Goal: Navigation & Orientation: Find specific page/section

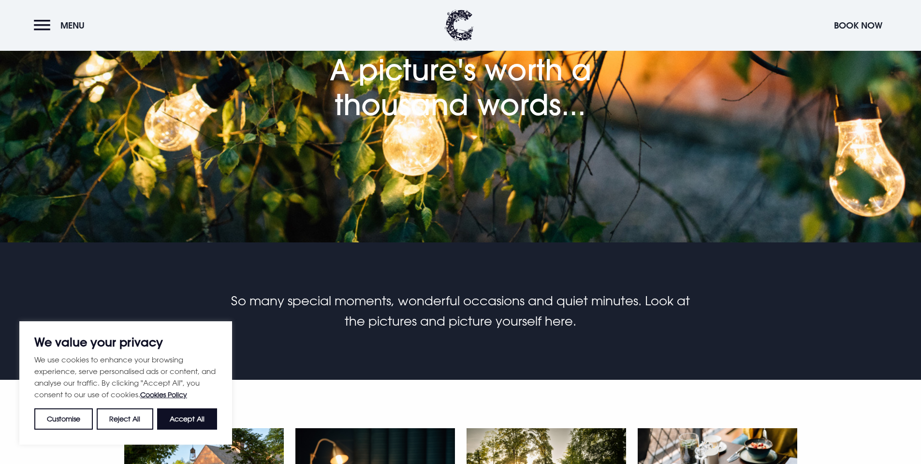
scroll to position [145, 0]
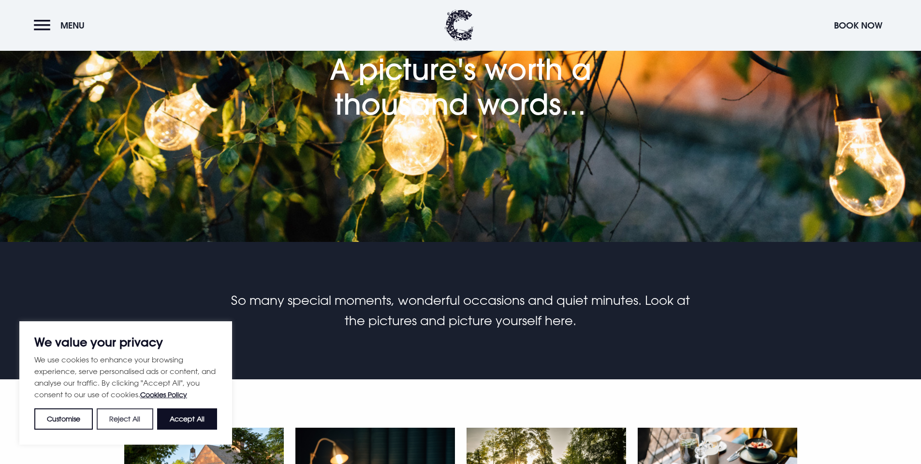
click at [126, 418] on button "Reject All" at bounding box center [125, 418] width 56 height 21
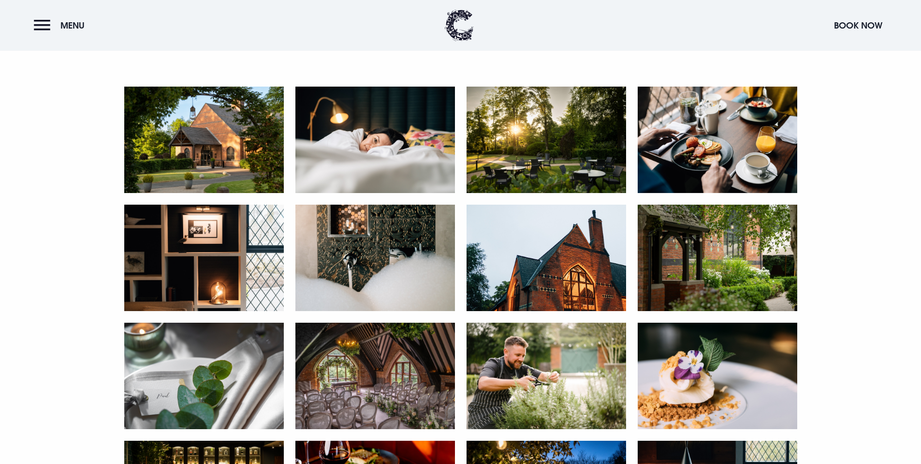
scroll to position [532, 0]
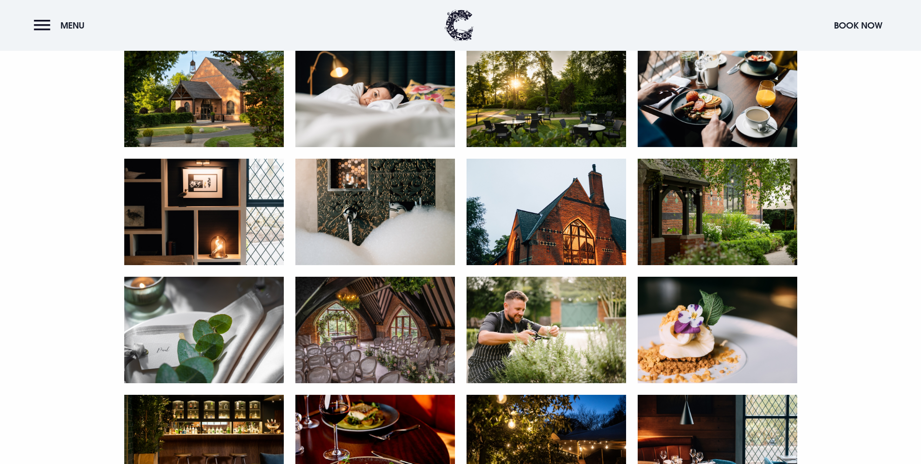
click at [186, 120] on img at bounding box center [204, 94] width 160 height 106
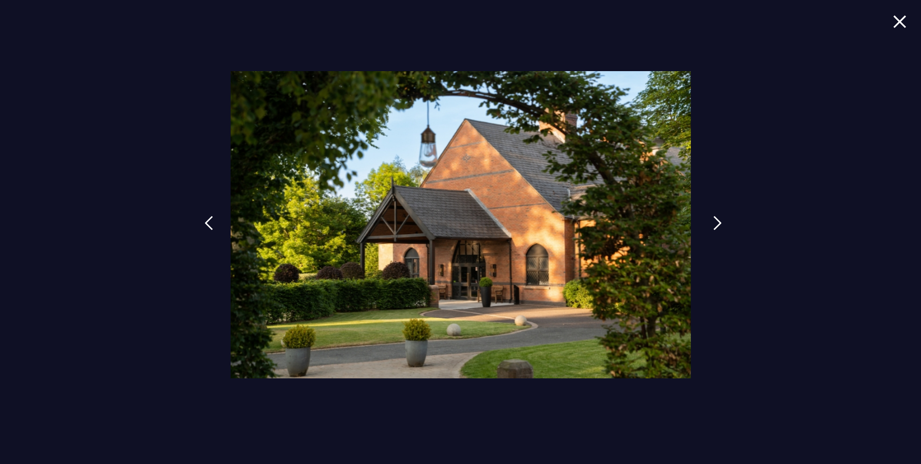
click at [713, 229] on img at bounding box center [717, 223] width 9 height 15
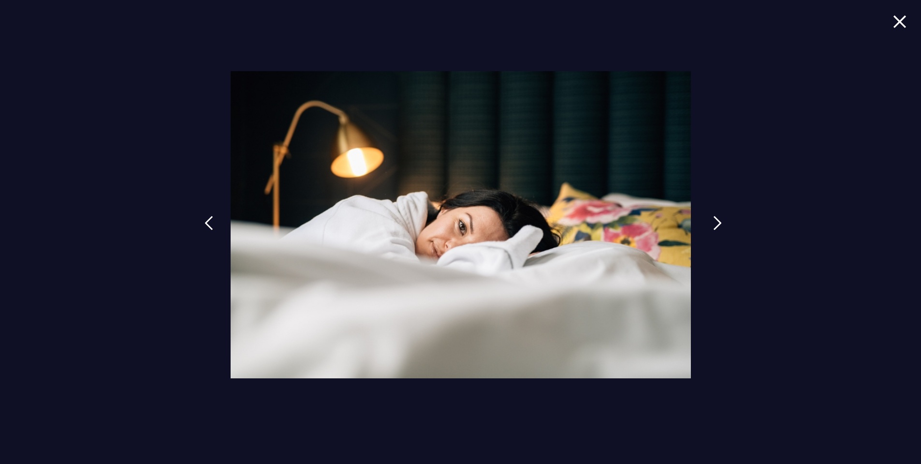
click at [713, 229] on img at bounding box center [717, 223] width 9 height 15
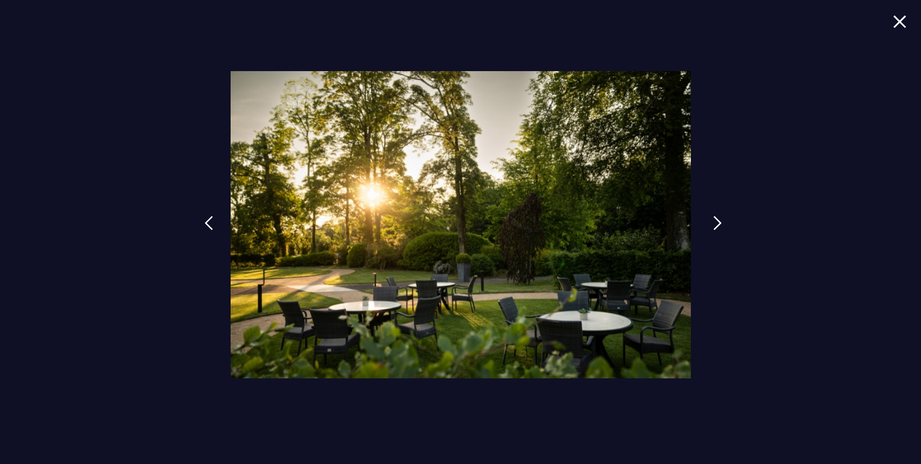
click at [713, 229] on img at bounding box center [717, 223] width 9 height 15
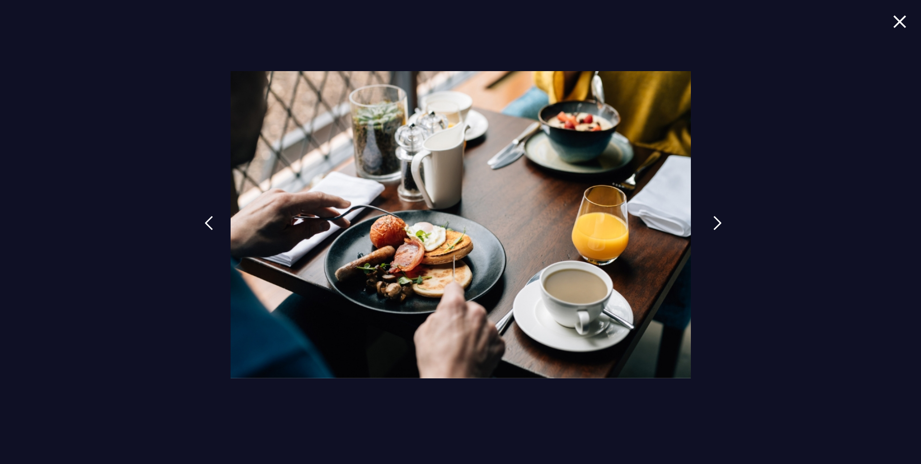
click at [713, 229] on img at bounding box center [717, 223] width 9 height 15
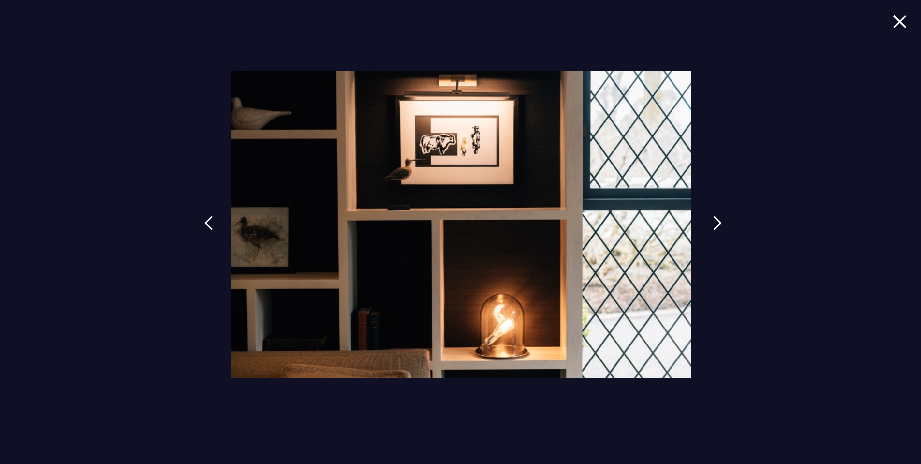
click at [717, 219] on img at bounding box center [717, 223] width 9 height 15
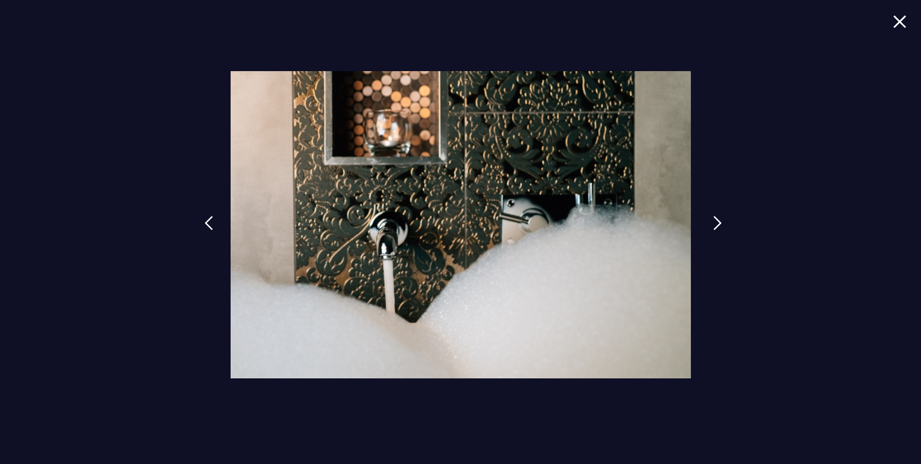
click at [717, 219] on img at bounding box center [717, 223] width 9 height 15
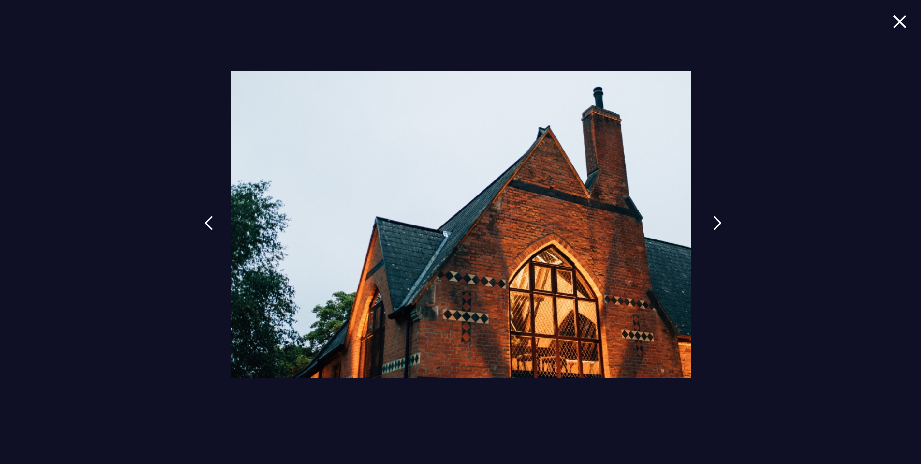
click at [717, 219] on img at bounding box center [717, 223] width 9 height 15
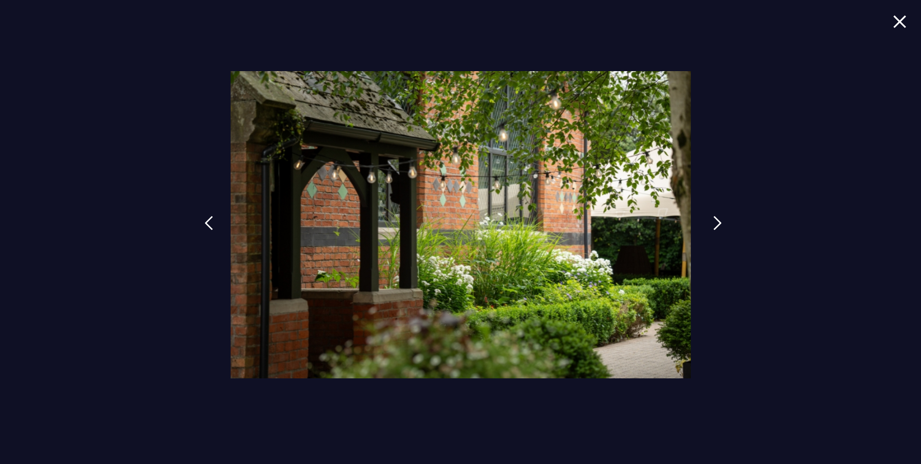
click at [717, 219] on img at bounding box center [717, 223] width 9 height 15
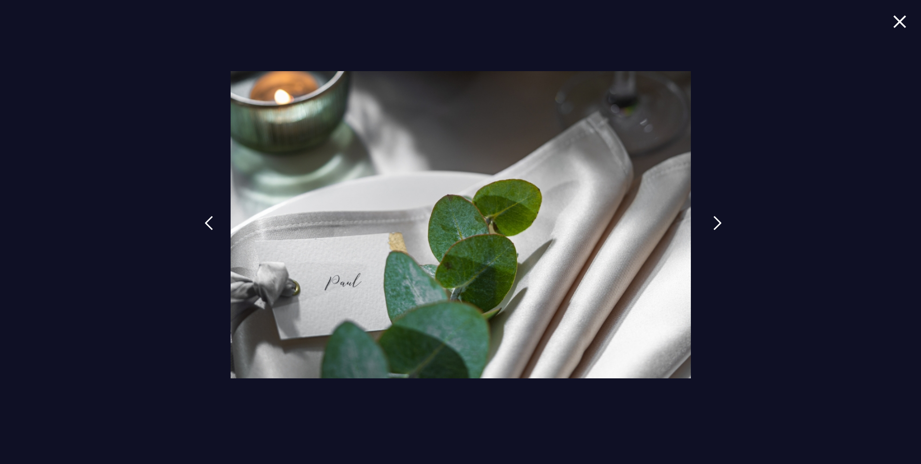
click at [717, 219] on img at bounding box center [717, 223] width 9 height 15
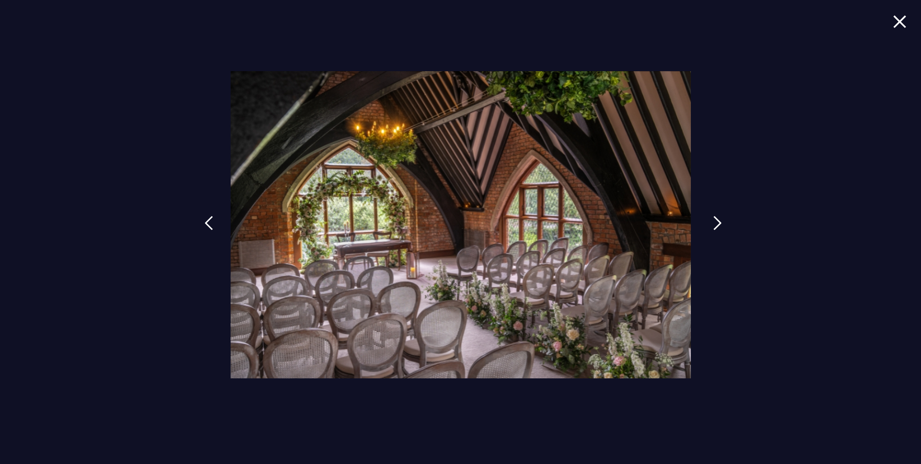
click at [717, 219] on img at bounding box center [717, 223] width 9 height 15
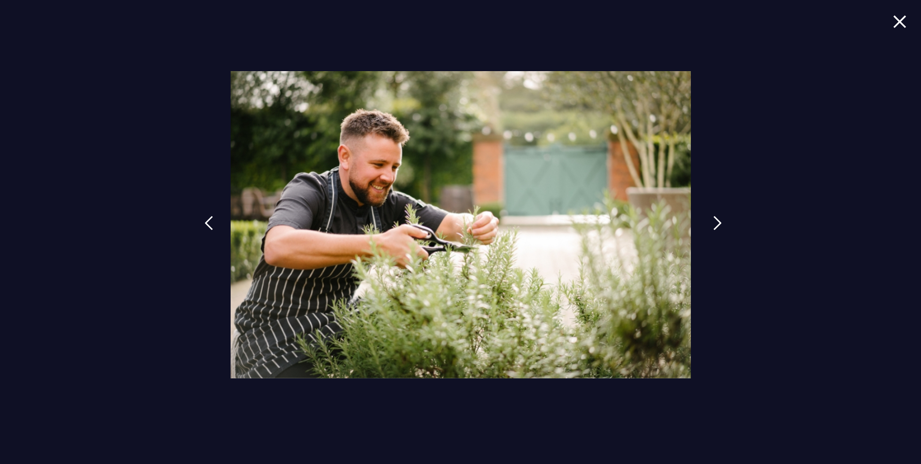
click at [717, 219] on img at bounding box center [717, 223] width 9 height 15
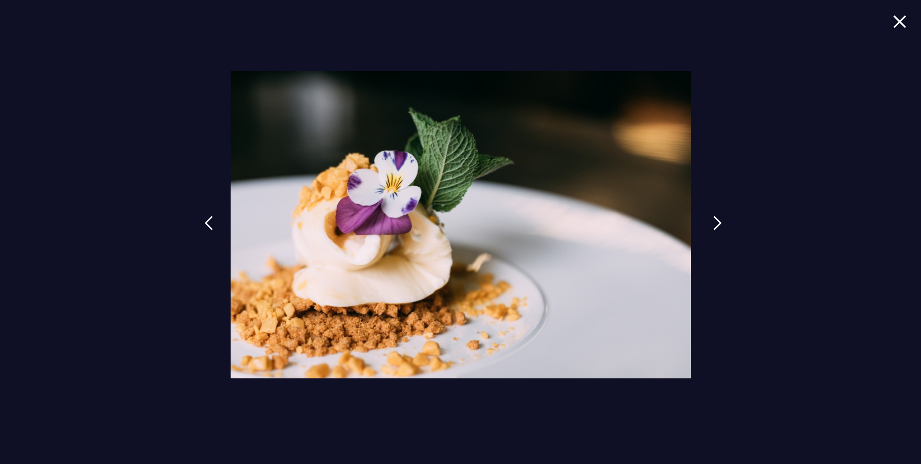
click at [717, 219] on img at bounding box center [717, 223] width 9 height 15
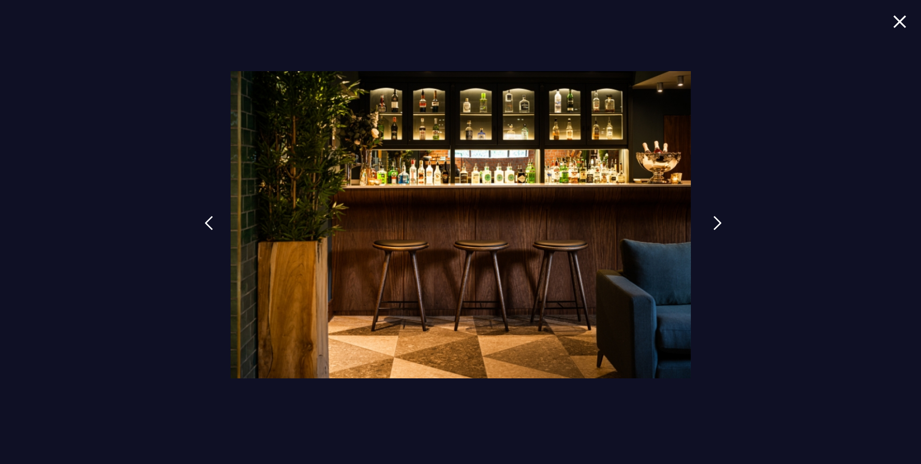
click at [717, 219] on img at bounding box center [717, 223] width 9 height 15
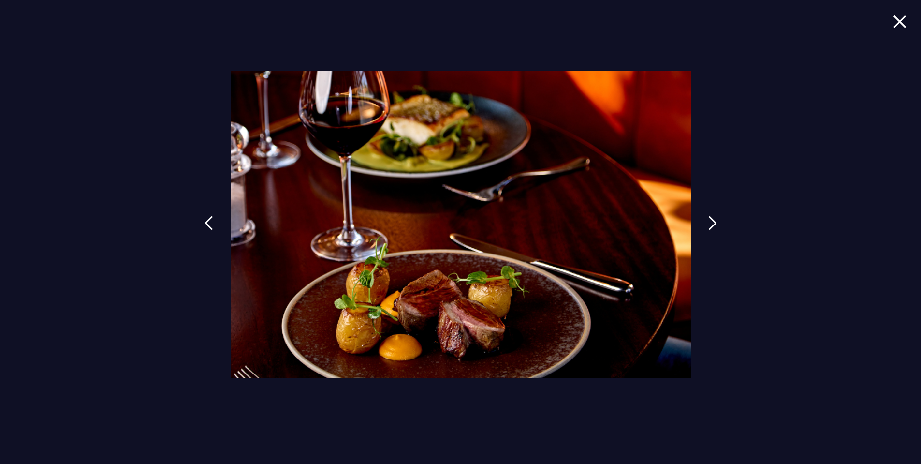
click at [895, 27] on img at bounding box center [900, 21] width 14 height 13
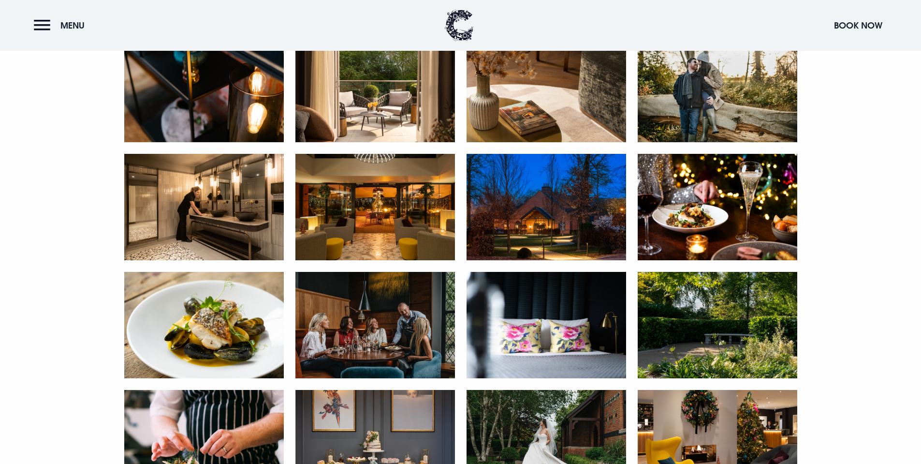
scroll to position [1353, 0]
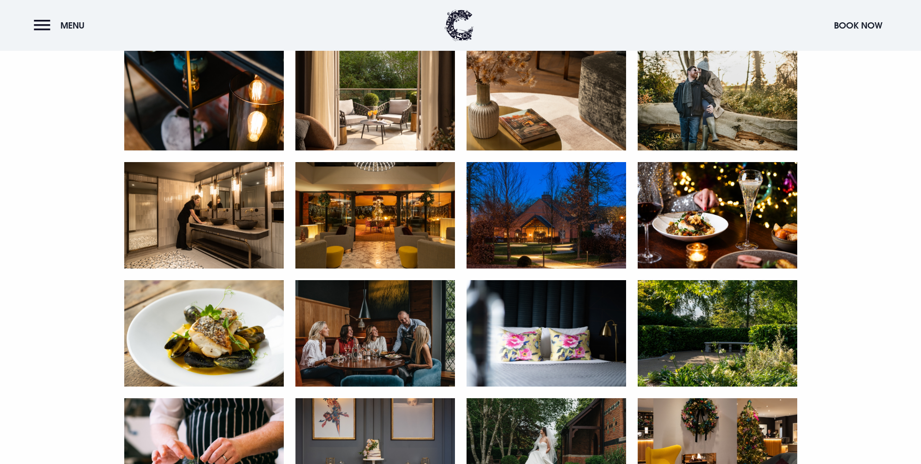
click at [237, 220] on img at bounding box center [204, 215] width 160 height 106
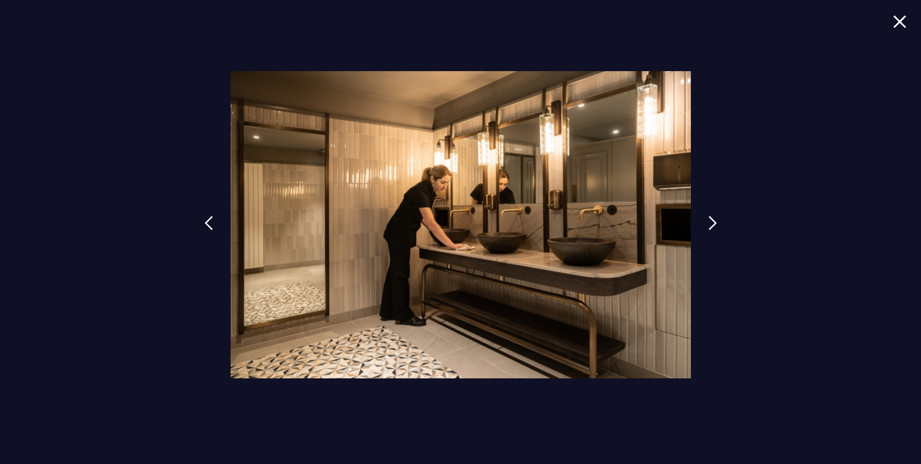
click at [910, 27] on div at bounding box center [460, 232] width 921 height 464
click at [898, 23] on img at bounding box center [900, 21] width 14 height 13
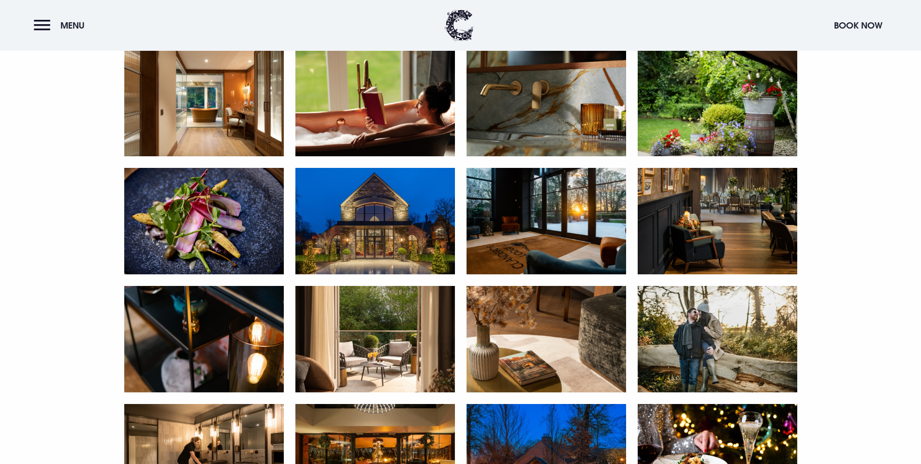
scroll to position [870, 0]
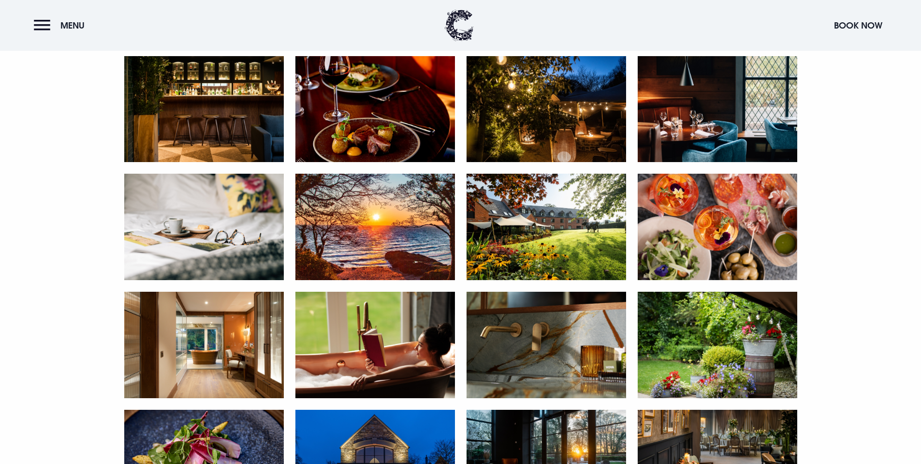
click at [259, 350] on img at bounding box center [204, 344] width 160 height 106
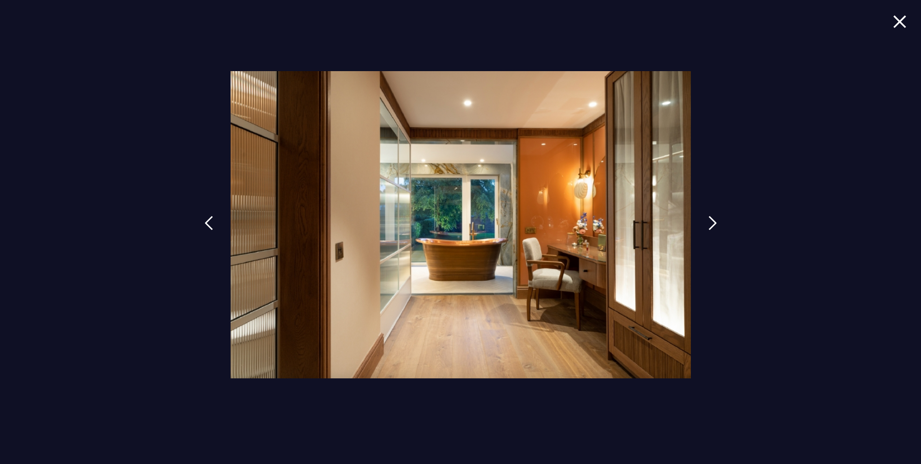
drag, startPoint x: 897, startPoint y: 19, endPoint x: 886, endPoint y: 31, distance: 16.4
click at [896, 19] on img at bounding box center [900, 21] width 14 height 13
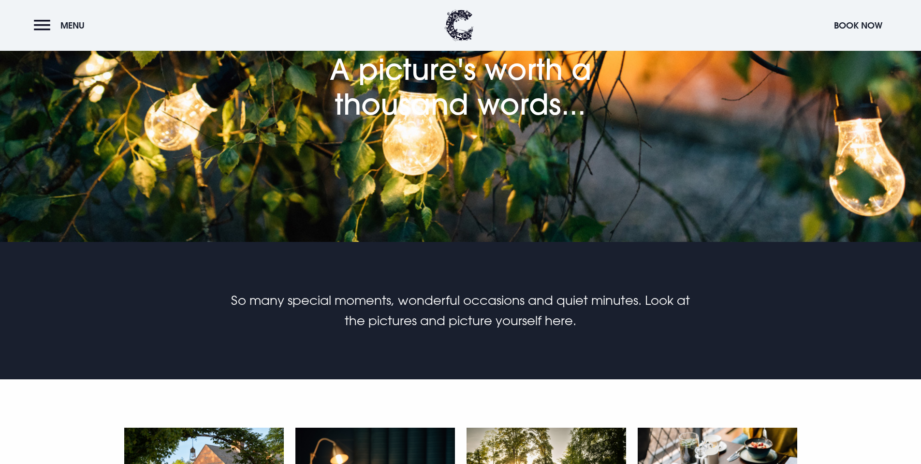
scroll to position [0, 0]
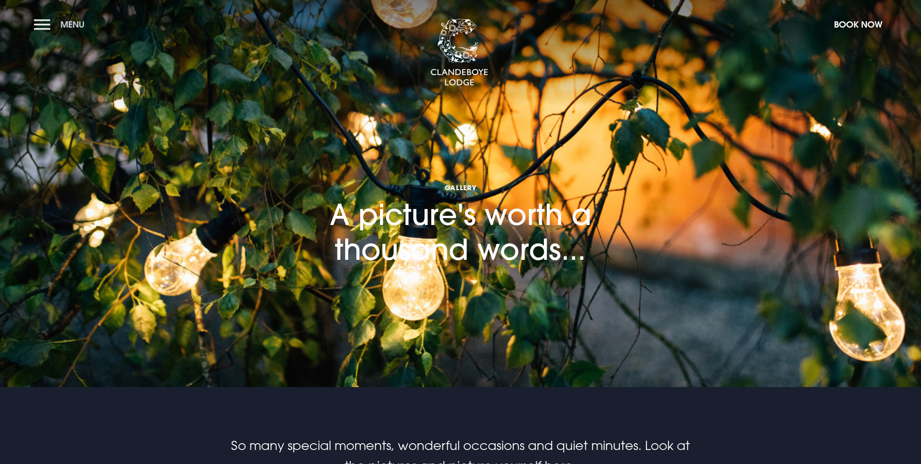
click at [43, 25] on button "Menu" at bounding box center [62, 24] width 56 height 21
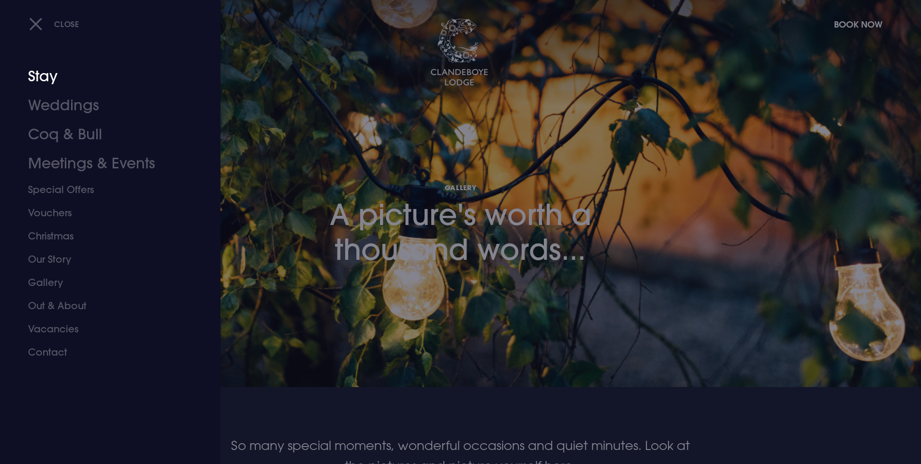
click at [45, 81] on link "Stay" at bounding box center [104, 76] width 153 height 29
